Goal: Information Seeking & Learning: Find specific fact

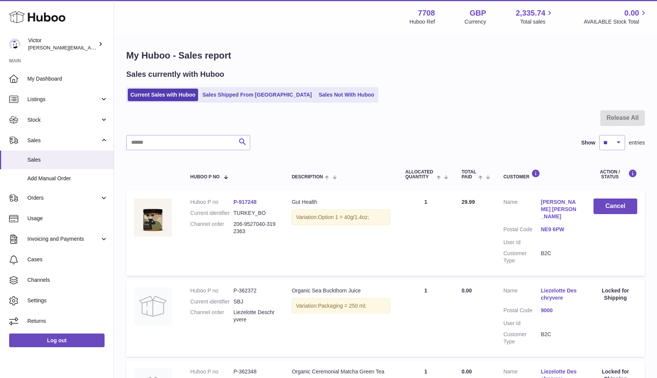
click at [159, 96] on link "Current Sales with Huboo" at bounding box center [163, 95] width 70 height 13
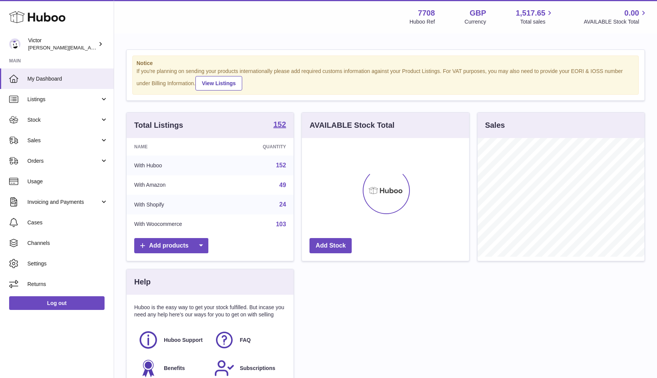
scroll to position [119, 167]
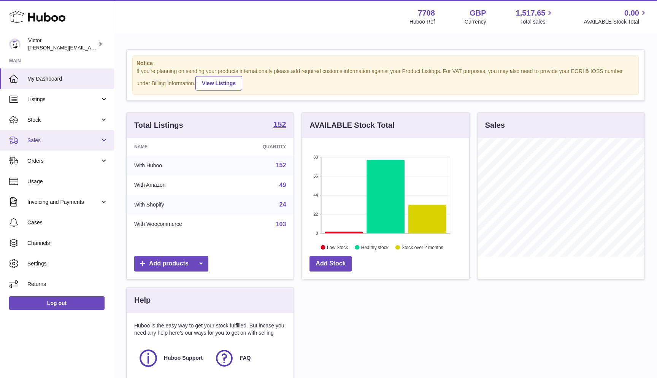
click at [40, 142] on span "Sales" at bounding box center [63, 140] width 73 height 7
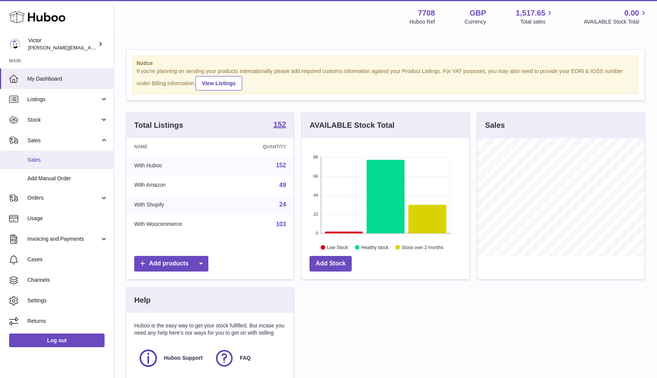
click at [40, 162] on span "Sales" at bounding box center [67, 159] width 81 height 7
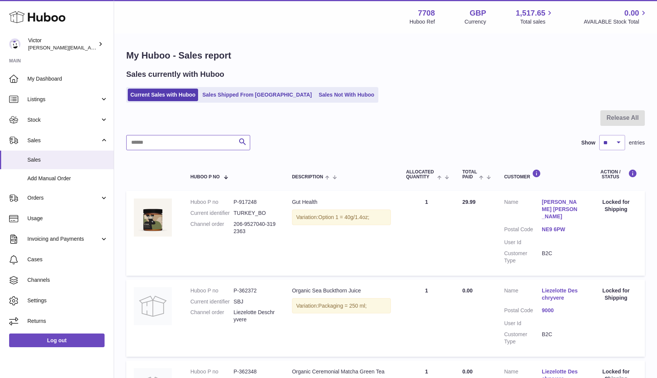
click at [151, 137] on input "text" at bounding box center [188, 142] width 124 height 15
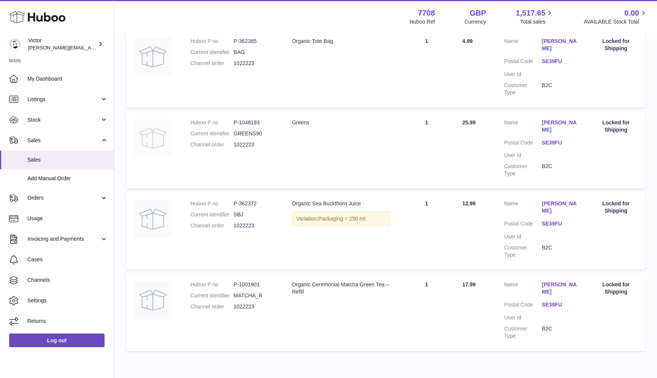
scroll to position [160, 0]
type input "******"
click at [567, 281] on link "Dennis Yurkevich" at bounding box center [561, 288] width 38 height 14
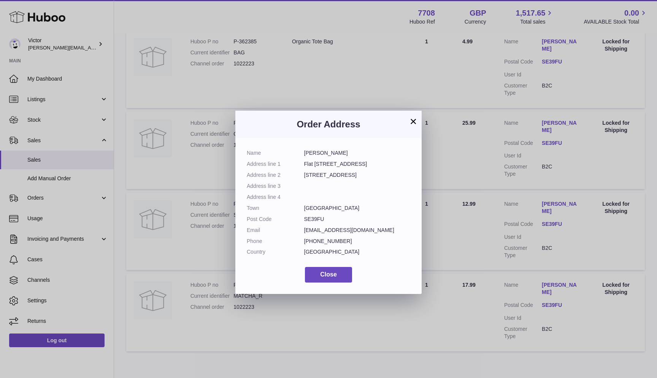
click at [562, 323] on div "× Order Address Name Dennis Yurkevich Address line 1 Flat 13 Merlin Court Addre…" at bounding box center [328, 200] width 657 height 378
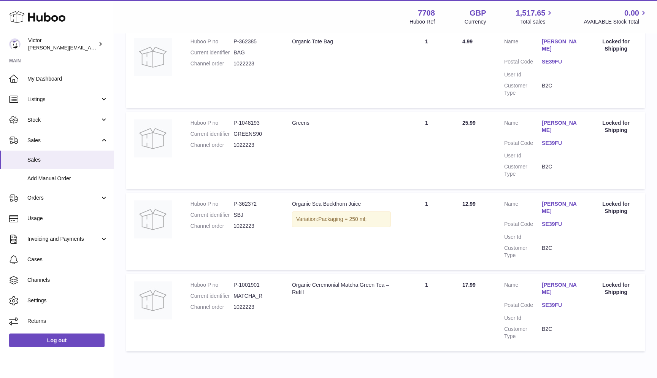
click at [556, 281] on dl "Customer Name Dennis Yurkevich Postal Code SE39FU User Id Customer Type B2C" at bounding box center [541, 312] width 75 height 62
click at [549, 301] on link "SE39FU" at bounding box center [561, 304] width 38 height 7
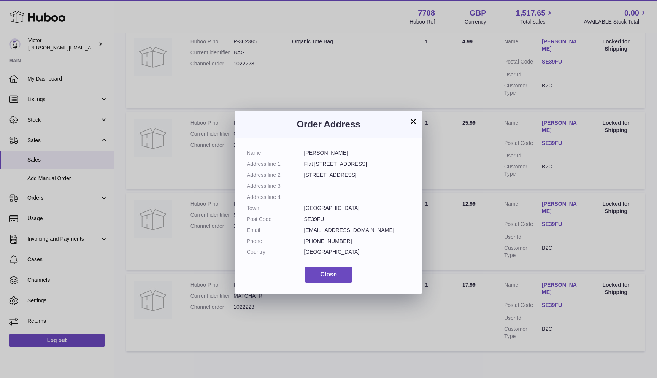
click at [530, 302] on div "× Order Address Name Dennis Yurkevich Address line 1 Flat 13 Merlin Court Addre…" at bounding box center [328, 200] width 657 height 378
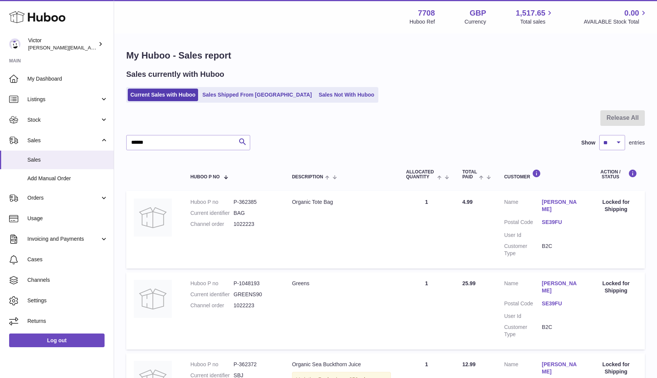
scroll to position [0, 0]
click at [244, 221] on dd "1022223" at bounding box center [254, 224] width 43 height 7
copy dd "1022223"
